Goal: Find specific page/section: Find specific page/section

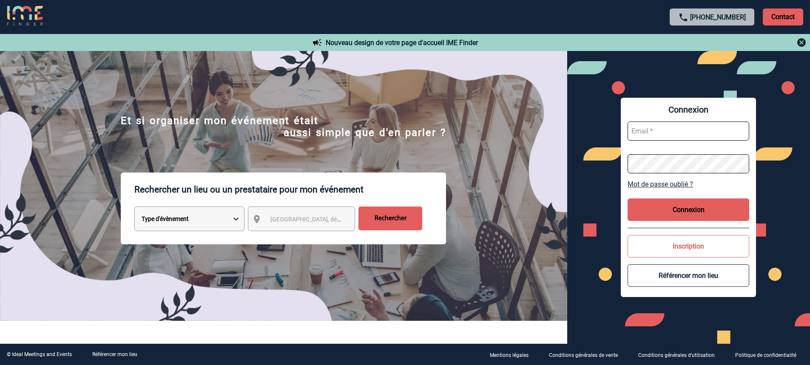
click at [684, 137] on input "text" at bounding box center [689, 131] width 122 height 19
click at [238, 218] on select "Type d'évènement Séminaire avec nuitée Réunion Repas de groupe Team Building & …" at bounding box center [189, 219] width 110 height 25
select select "4"
click at [134, 208] on select "Type d'évènement Séminaire avec nuitée Réunion Repas de groupe Team Building & …" at bounding box center [189, 219] width 110 height 25
click at [325, 218] on span "[GEOGRAPHIC_DATA], département, région..." at bounding box center [330, 219] width 118 height 7
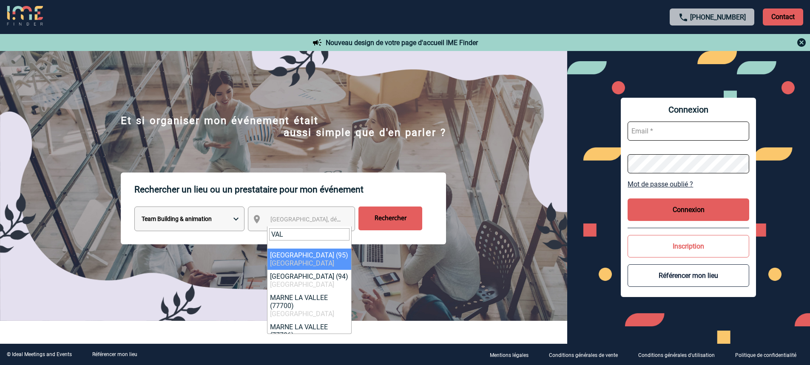
drag, startPoint x: 309, startPoint y: 231, endPoint x: 173, endPoint y: 225, distance: 136.2
click at [173, 225] on body "[PHONE_NUMBER] Contact Contact Nouveau design de votre page d'accueil IME Finde…" at bounding box center [405, 182] width 810 height 365
type input "D"
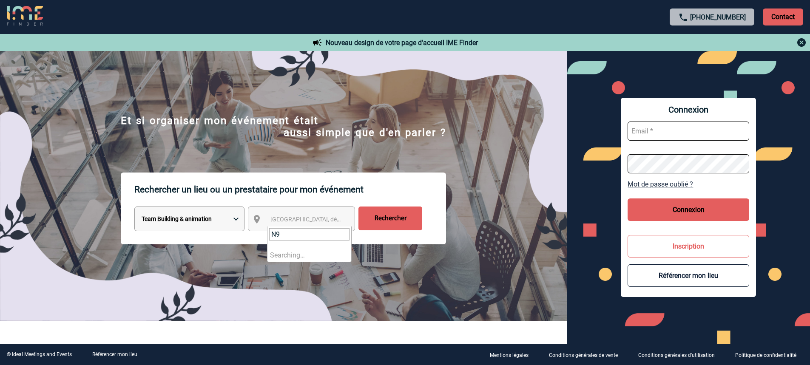
type input "N"
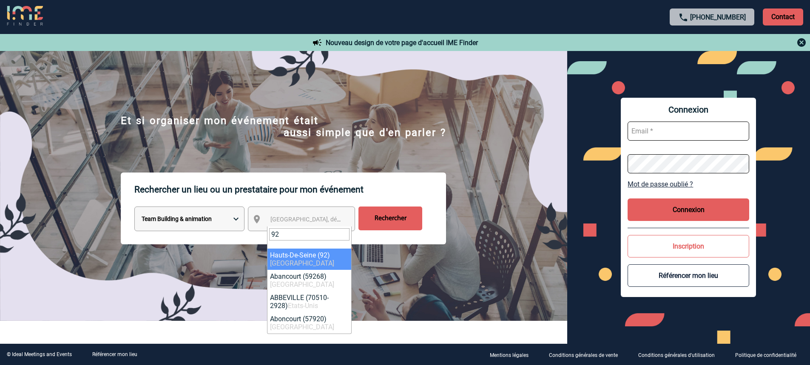
type input "92"
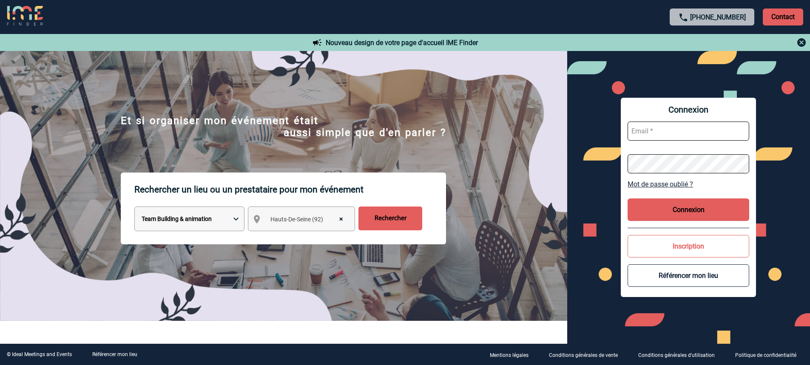
select select "25"
click at [397, 220] on input "Rechercher" at bounding box center [391, 219] width 64 height 24
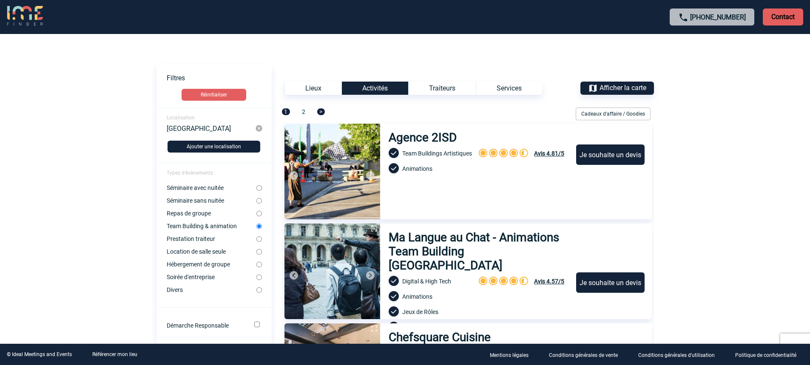
click at [202, 170] on form "Localisation Hauts-De-Seine Ajouter une localisation Types d'évènements : Sémin…" at bounding box center [214, 363] width 115 height 510
click at [519, 92] on div "Services" at bounding box center [509, 88] width 66 height 13
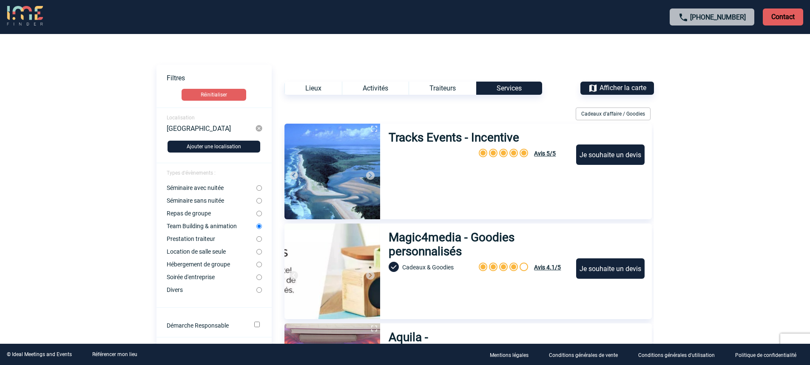
click at [305, 84] on div "Lieux" at bounding box center [313, 88] width 57 height 13
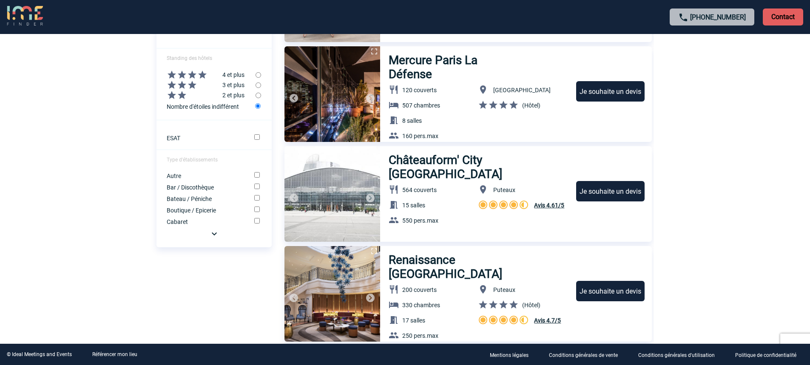
scroll to position [383, 0]
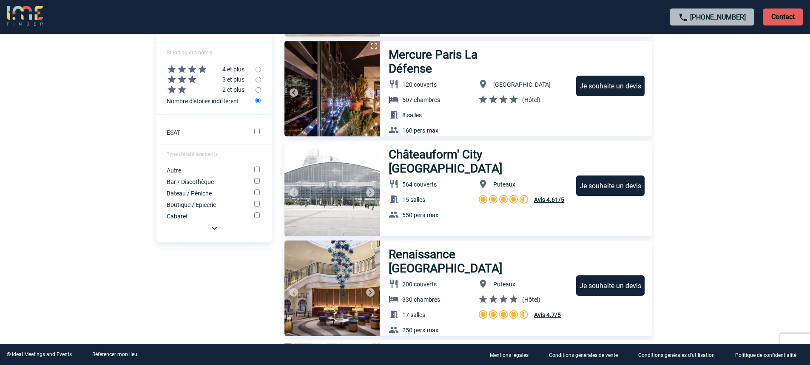
click at [214, 233] on img at bounding box center [214, 228] width 10 height 10
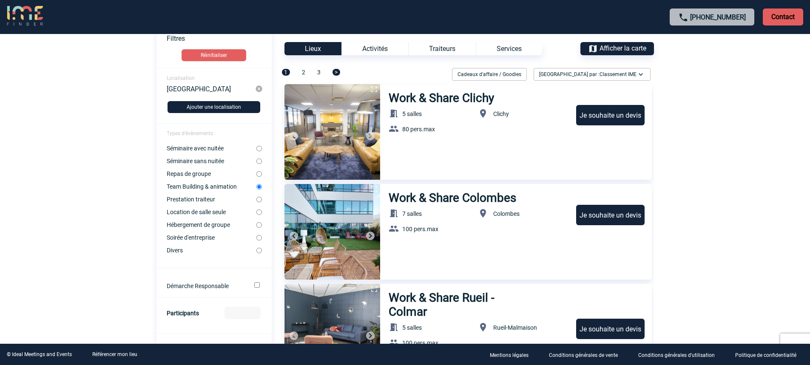
scroll to position [0, 0]
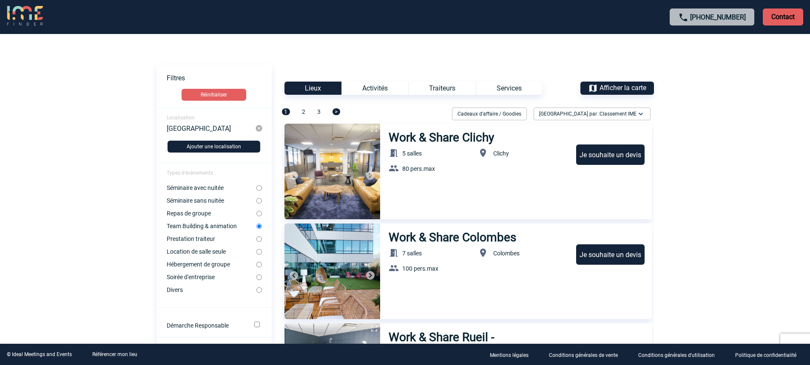
click at [642, 117] on img at bounding box center [641, 114] width 9 height 9
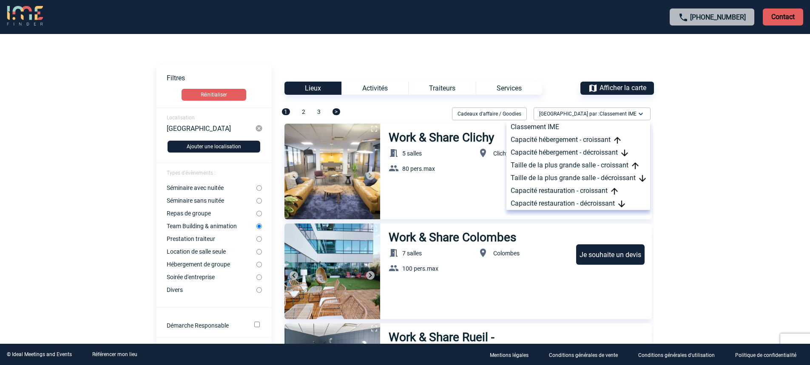
click at [642, 117] on img at bounding box center [641, 114] width 9 height 9
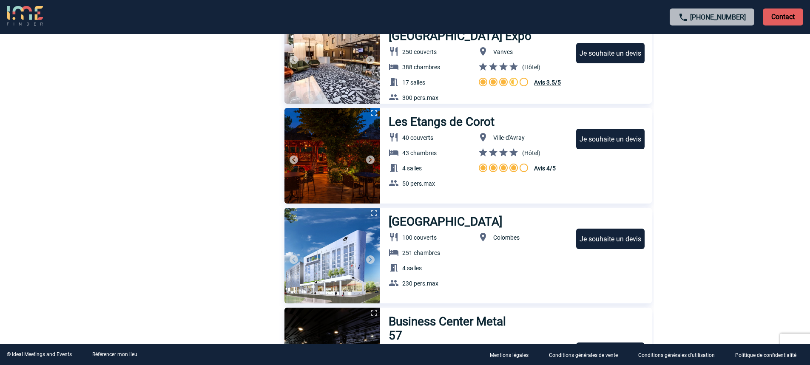
scroll to position [1021, 0]
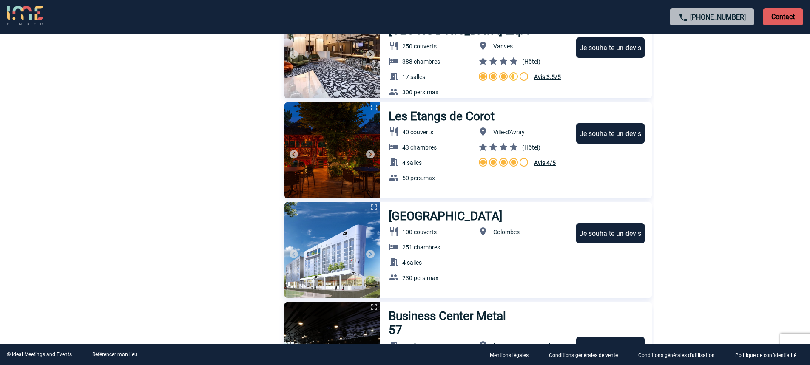
click at [725, 18] on link "[PHONE_NUMBER]" at bounding box center [718, 17] width 56 height 8
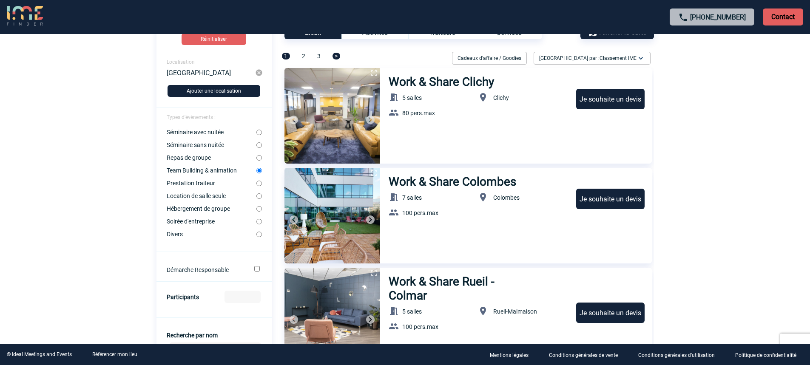
scroll to position [51, 0]
